Goal: Transaction & Acquisition: Purchase product/service

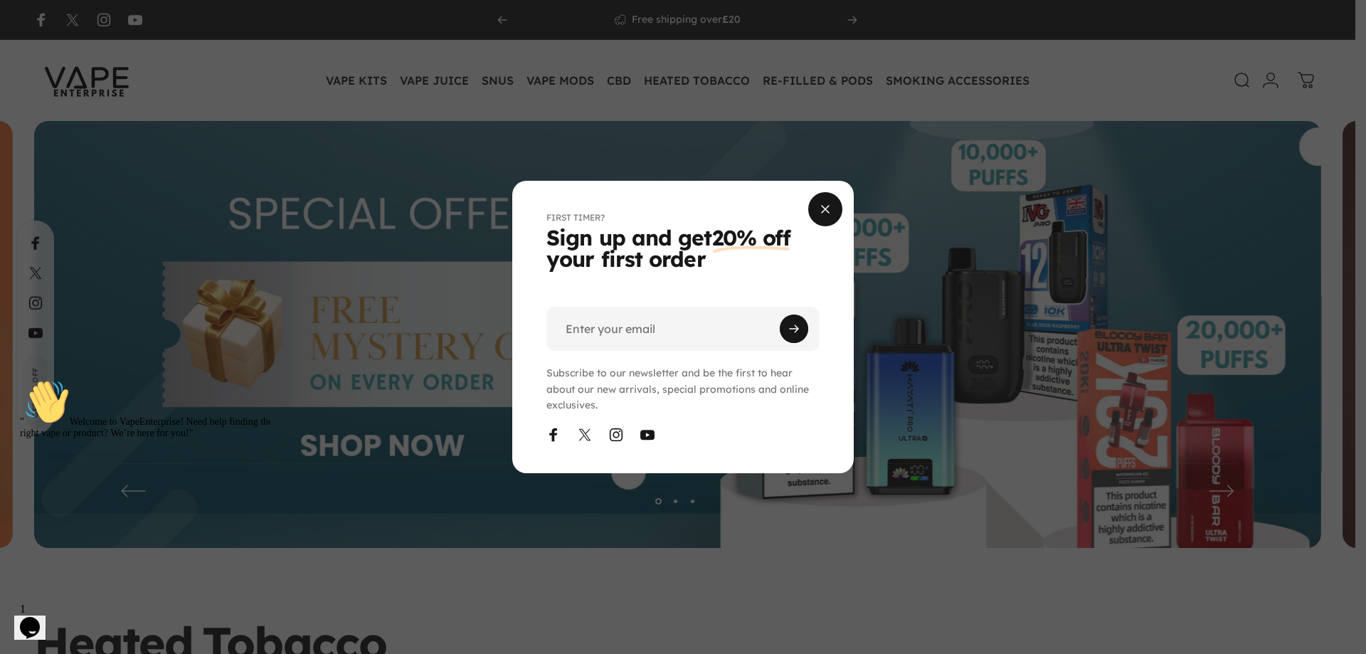
click at [812, 214] on span "Close" at bounding box center [824, 209] width 51 height 68
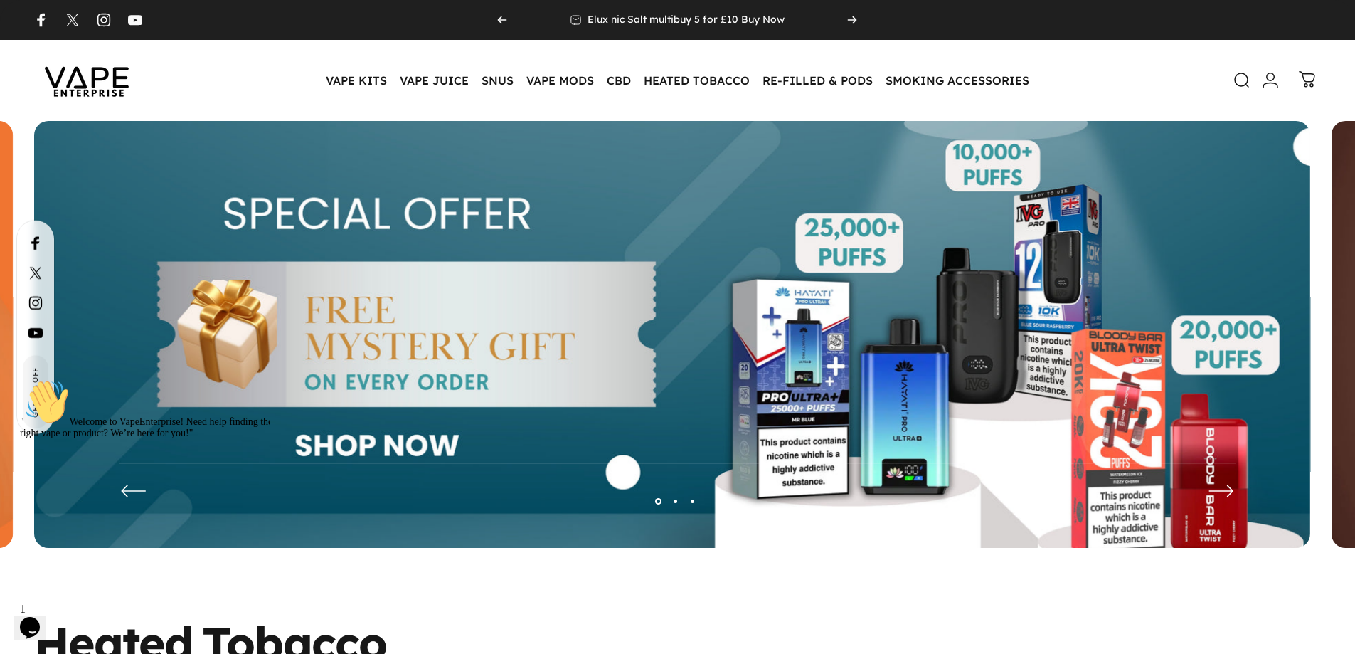
click at [1312, 75] on icon at bounding box center [1307, 79] width 17 height 17
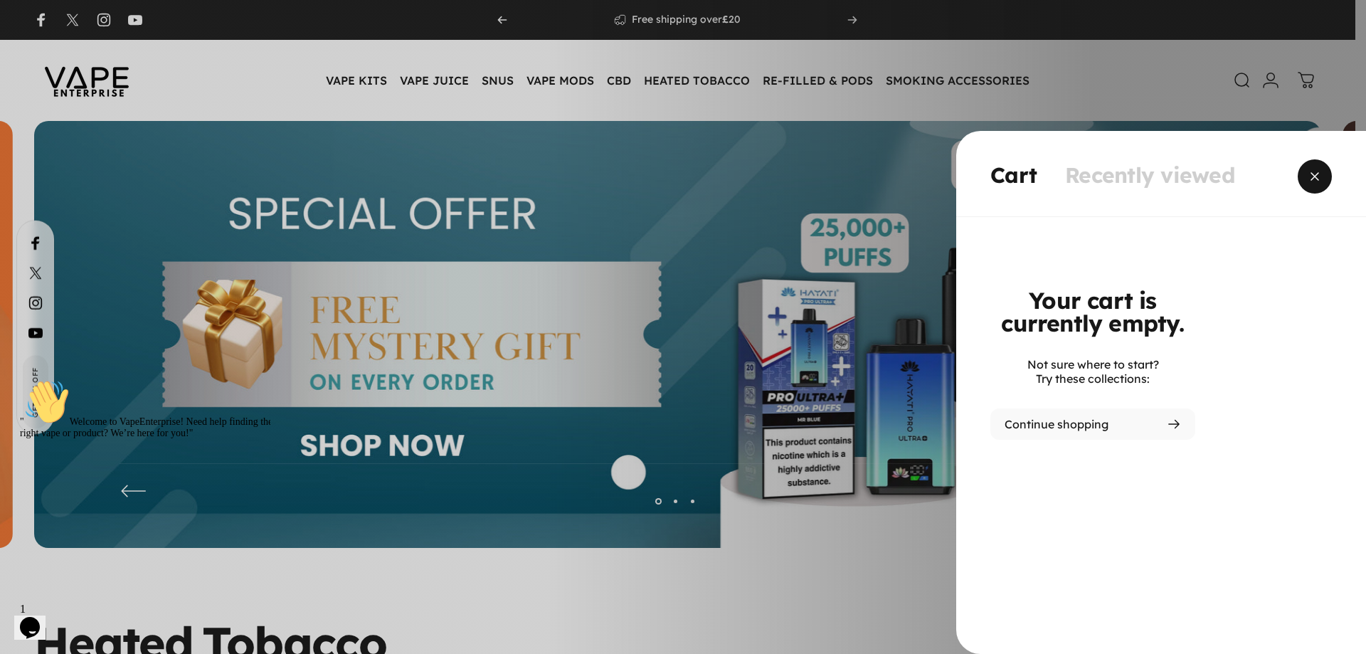
click at [1314, 184] on span "Close" at bounding box center [1314, 176] width 51 height 68
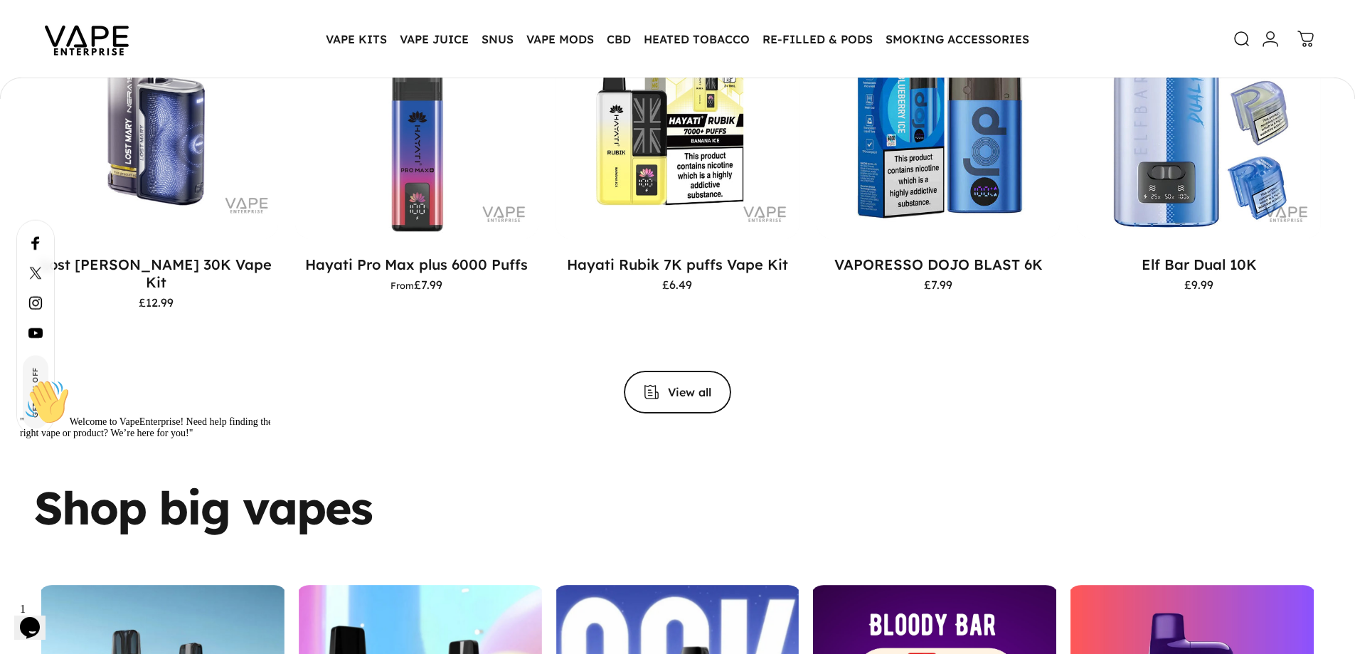
scroll to position [1490, 0]
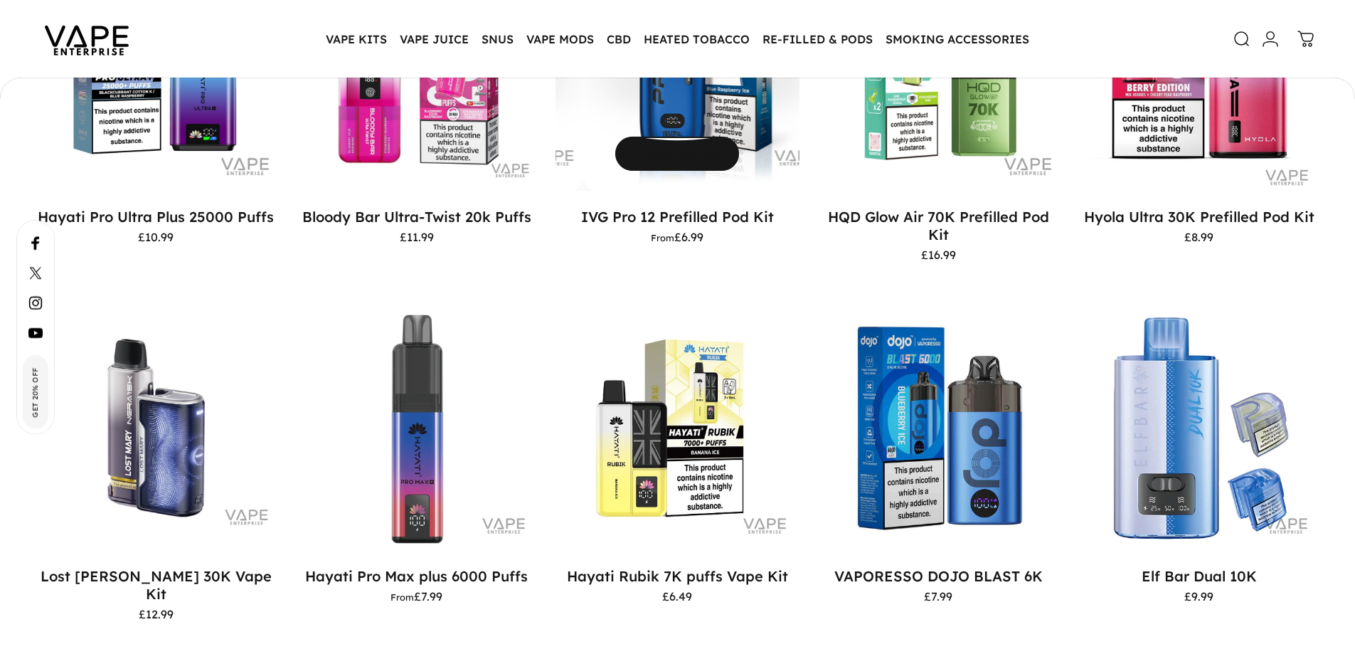
click at [718, 140] on span "Choose options" at bounding box center [678, 106] width 186 height 68
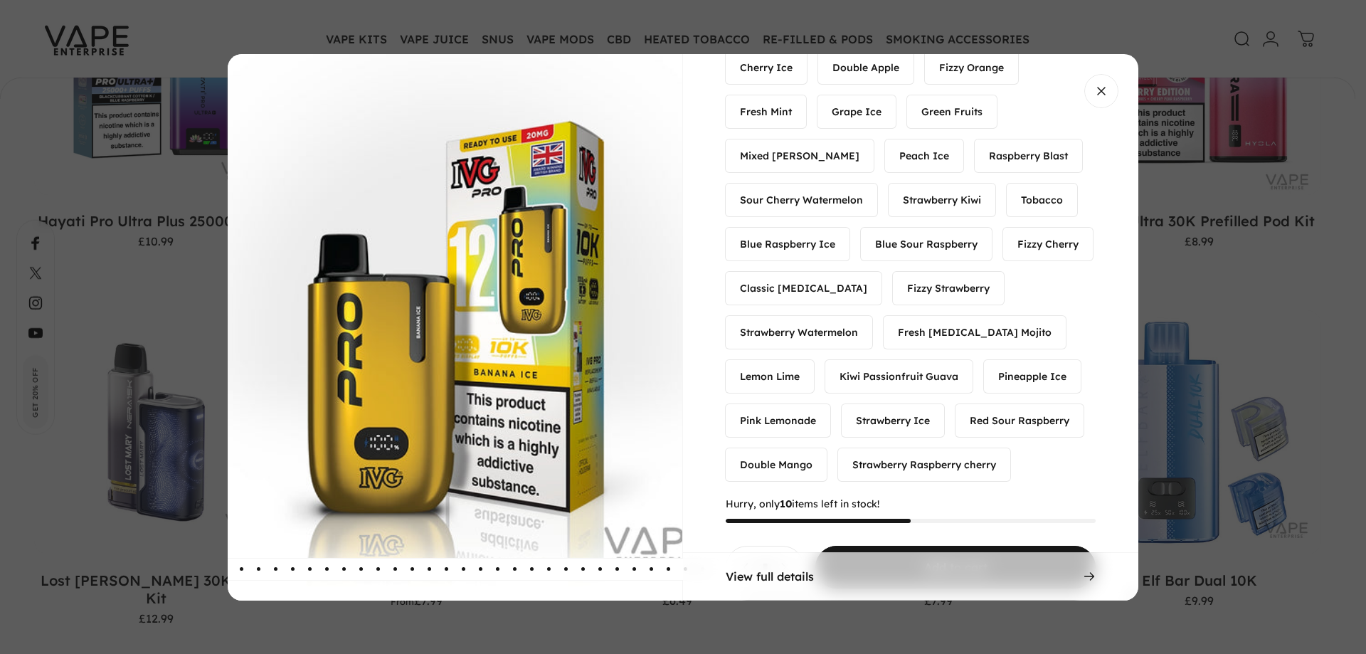
scroll to position [339, 0]
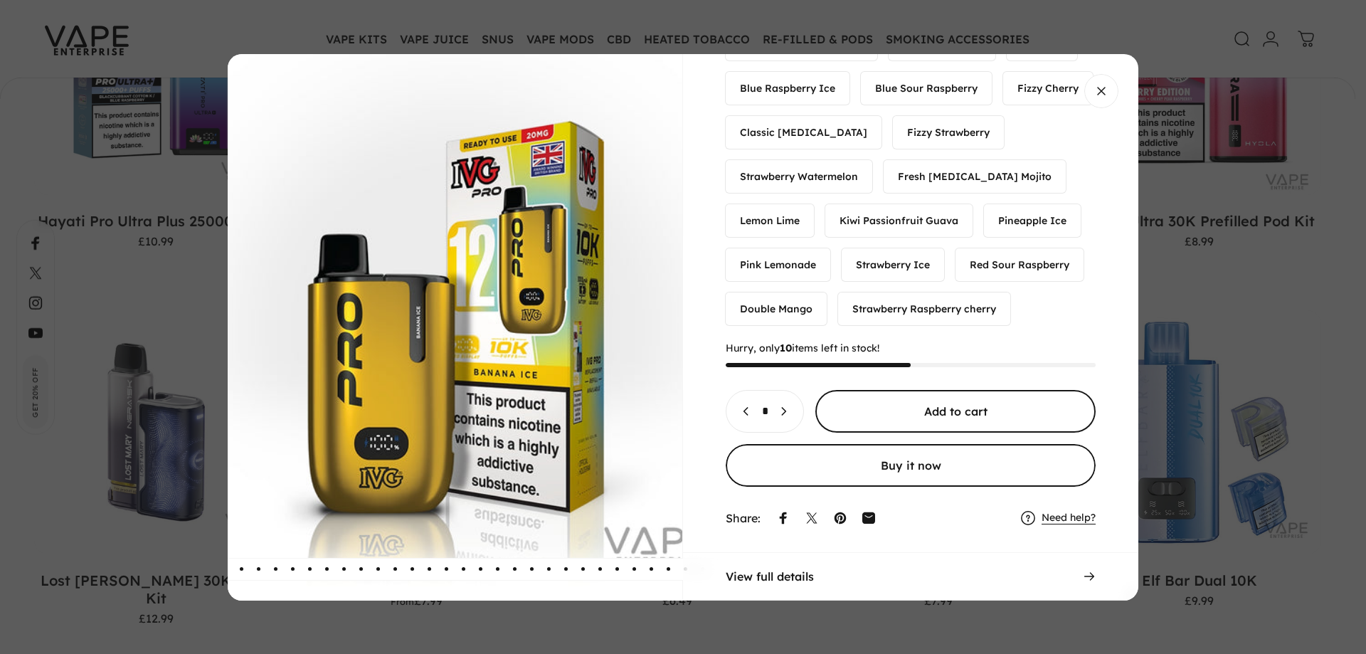
click at [1024, 407] on span "Choose options for IVG Pro 12 Prefilled Pod Kit" at bounding box center [955, 410] width 420 height 85
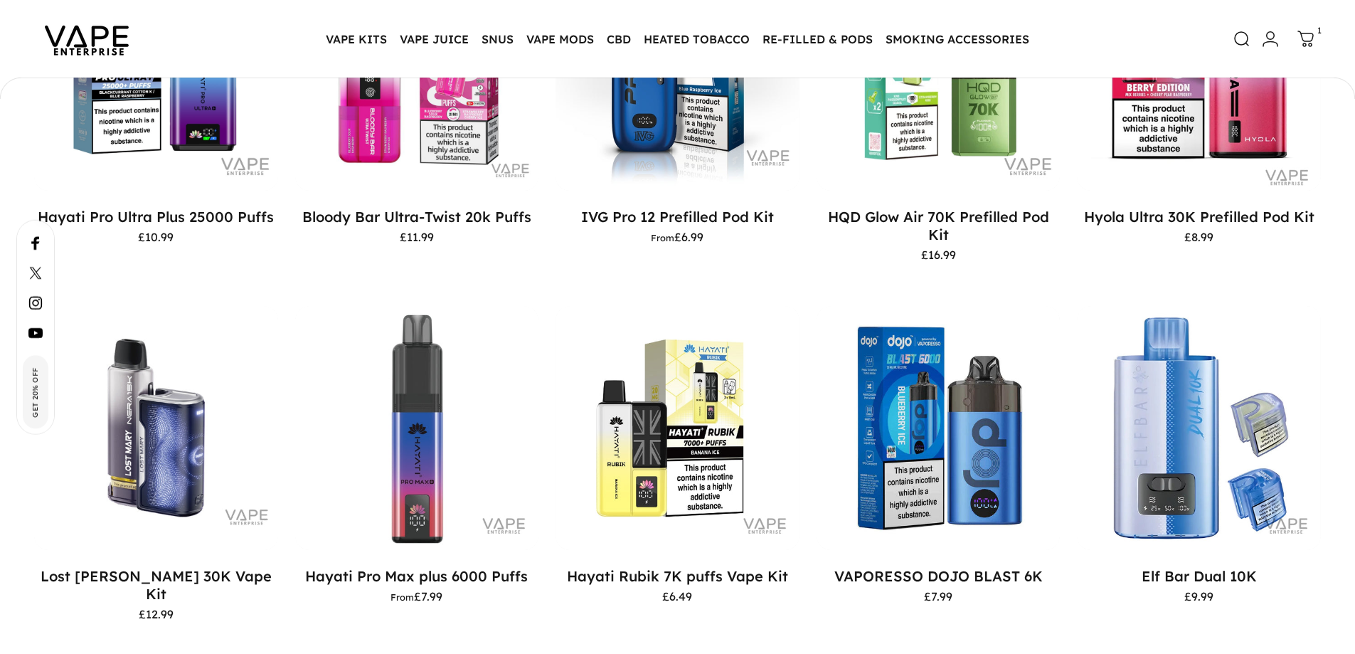
drag, startPoint x: 1304, startPoint y: 39, endPoint x: 594, endPoint y: 306, distance: 758.3
click at [1304, 40] on icon at bounding box center [1305, 39] width 17 height 17
